Goal: Find specific page/section: Find specific page/section

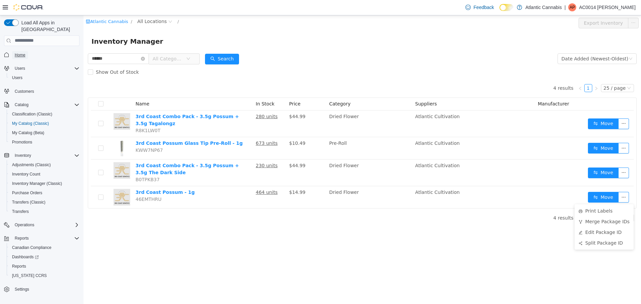
click at [16, 52] on span "Home" at bounding box center [20, 54] width 11 height 5
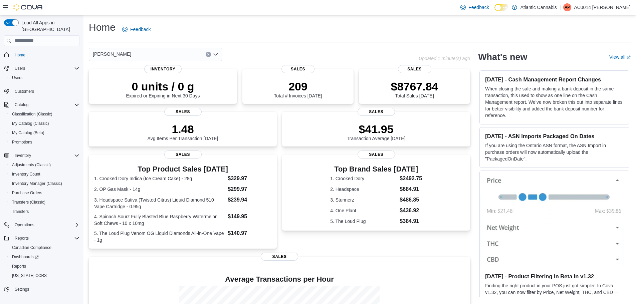
click at [612, 8] on p "AC0014 [PERSON_NAME]" at bounding box center [602, 7] width 57 height 8
click at [586, 65] on span "Sign Out" at bounding box center [587, 65] width 18 height 7
